Goal: Transaction & Acquisition: Book appointment/travel/reservation

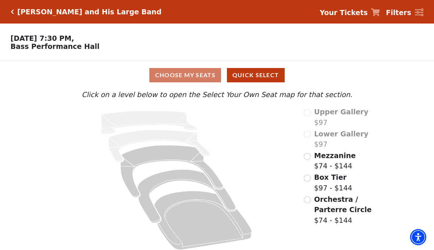
click at [306, 199] on input "Orchestra / Parterre Circle$74 - $144\a" at bounding box center [307, 199] width 7 height 7
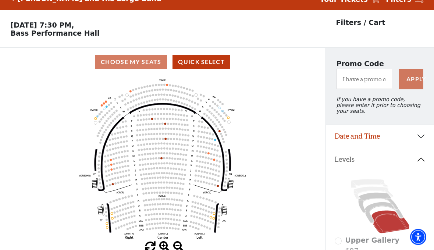
scroll to position [34, 0]
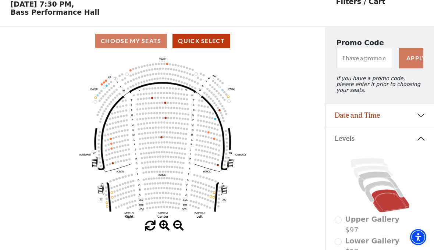
click at [205, 39] on button "Quick Select" at bounding box center [201, 41] width 58 height 14
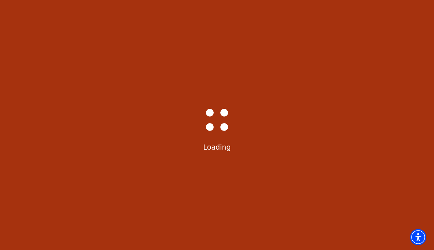
scroll to position [0, 0]
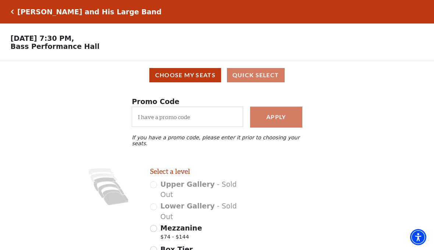
click at [153, 225] on input "Mezzanine $74 - $144" at bounding box center [153, 228] width 7 height 7
radio input "true"
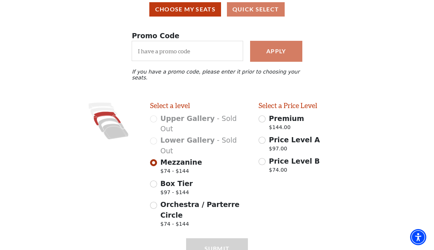
scroll to position [66, 0]
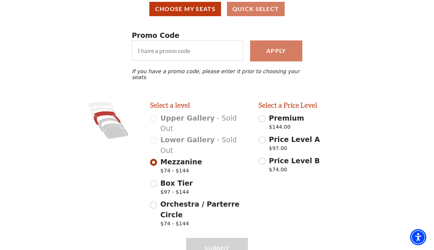
click at [261, 115] on input "Premium $144.00" at bounding box center [261, 118] width 7 height 7
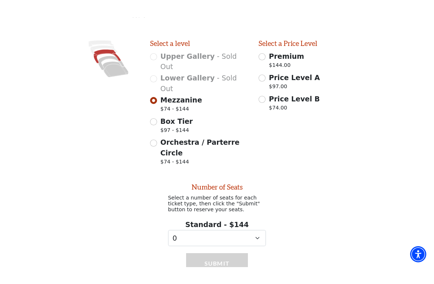
scroll to position [111, 0]
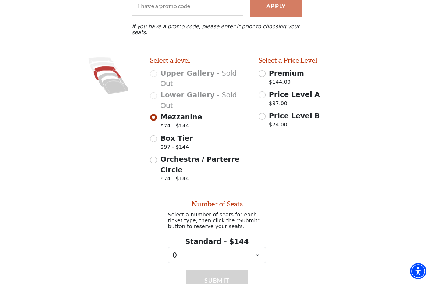
click at [260, 72] on input "Premium $144.00" at bounding box center [261, 73] width 7 height 7
radio input "true"
click at [264, 68] on div "Premium $144.00" at bounding box center [307, 78] width 98 height 21
click at [258, 247] on select "0 1 2 3 4 5 6 7" at bounding box center [217, 255] width 98 height 17
select select "2"
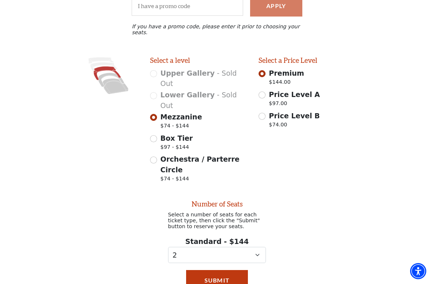
click at [242, 250] on button "Submit" at bounding box center [217, 280] width 62 height 21
click at [236, 250] on button "Submit" at bounding box center [217, 280] width 62 height 21
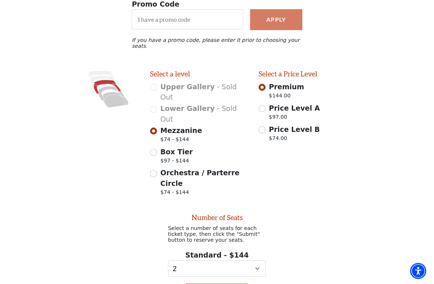
scroll to position [97, 0]
click at [364, 112] on div "Images representing the levels that are in the facility Select a level Upper Ga…" at bounding box center [217, 135] width 434 height 130
click at [266, 250] on select "0 1 2 3 4 5 6 7" at bounding box center [217, 269] width 98 height 17
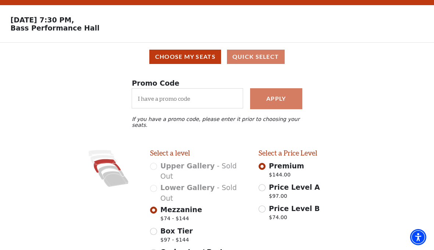
scroll to position [0, 0]
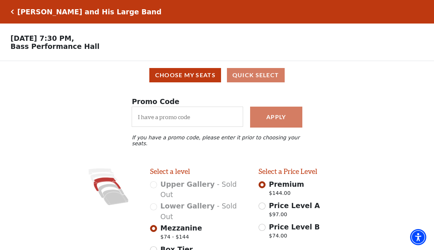
click at [203, 71] on button "Choose My Seats" at bounding box center [185, 75] width 72 height 14
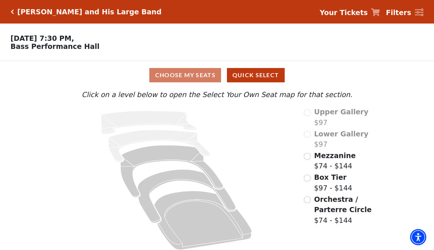
click at [310, 153] on div "Mezzanine $74 - $144" at bounding box center [339, 160] width 71 height 21
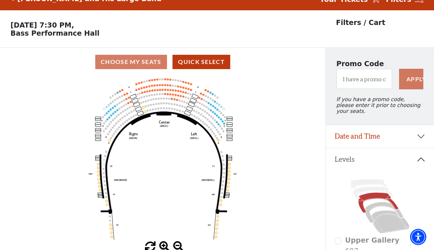
scroll to position [34, 0]
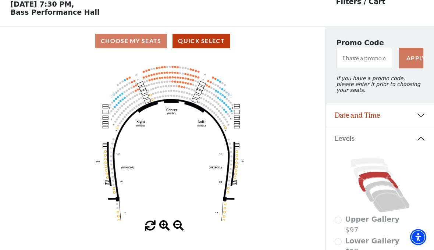
click at [147, 41] on div "Choose My Seats Quick Select" at bounding box center [162, 41] width 325 height 14
click at [143, 36] on div "Choose My Seats Quick Select" at bounding box center [162, 41] width 325 height 14
click at [173, 78] on circle at bounding box center [173, 77] width 2 height 2
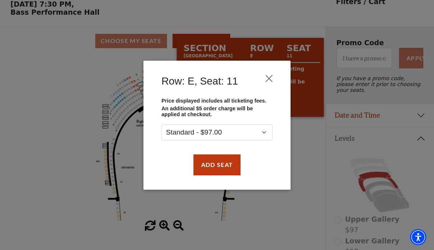
click at [314, 143] on div "Row: E, Seat: 11 Price displayed includes all ticketing fees. An additional $5 …" at bounding box center [217, 125] width 434 height 250
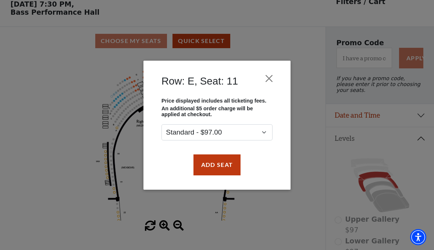
click at [268, 72] on button "Close" at bounding box center [269, 78] width 14 height 14
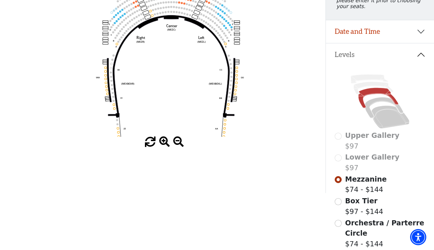
scroll to position [116, 0]
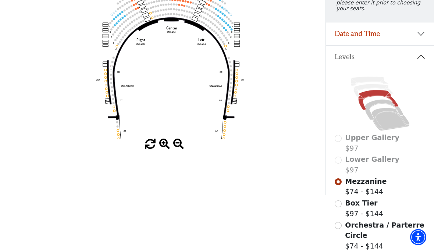
click at [159, 141] on span at bounding box center [164, 144] width 11 height 11
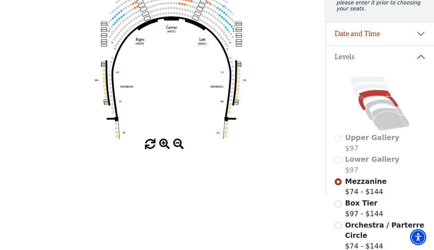
click at [164, 142] on span at bounding box center [164, 144] width 11 height 11
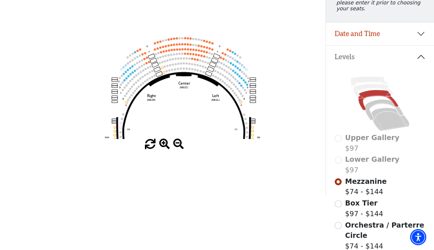
click at [192, 60] on circle at bounding box center [192, 59] width 2 height 2
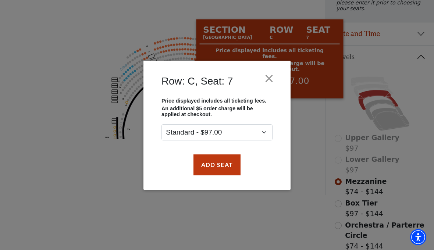
click at [269, 73] on button "Close" at bounding box center [269, 78] width 14 height 14
